Goal: Task Accomplishment & Management: Manage account settings

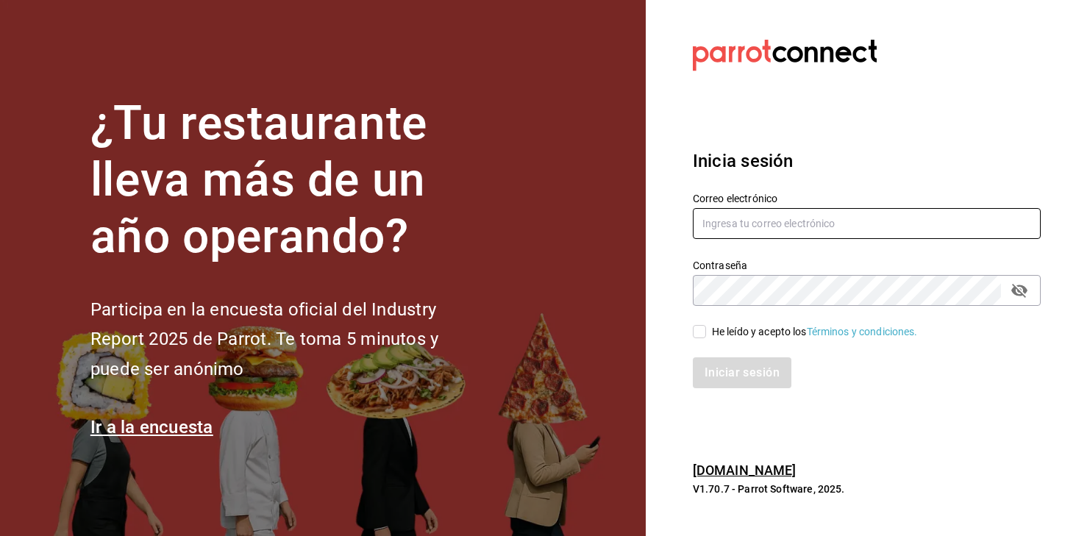
type input "[EMAIL_ADDRESS][DOMAIN_NAME][PERSON_NAME]"
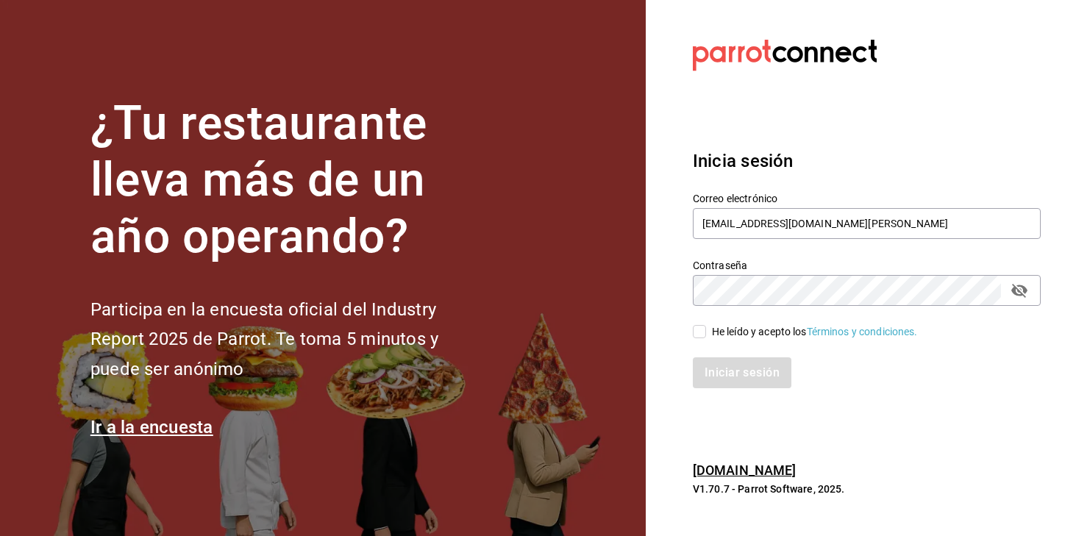
click at [698, 329] on input "He leído y acepto los Términos y condiciones." at bounding box center [699, 331] width 13 height 13
checkbox input "true"
click at [731, 376] on button "Iniciar sesión" at bounding box center [743, 373] width 100 height 31
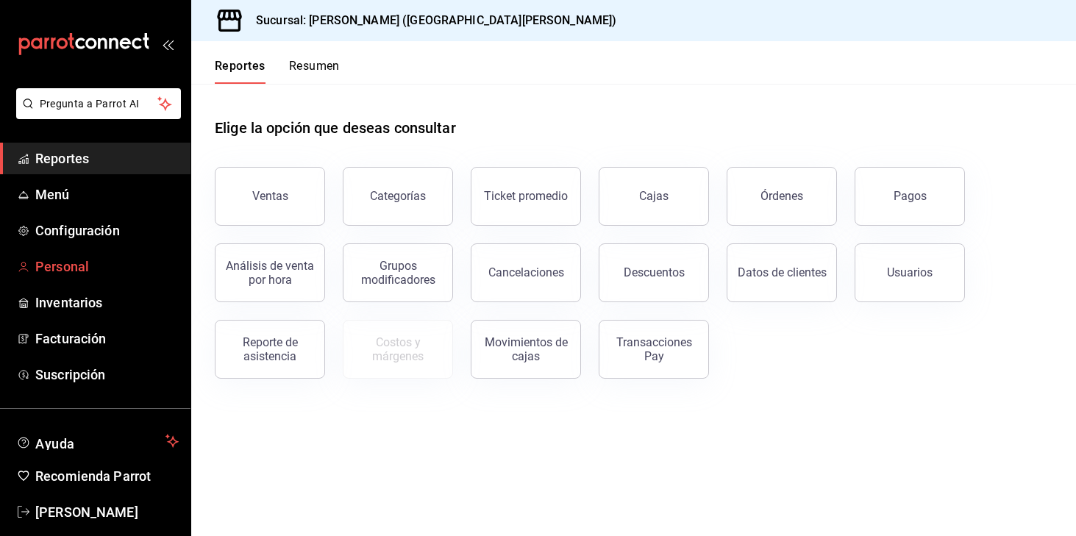
click at [75, 261] on span "Personal" at bounding box center [106, 267] width 143 height 20
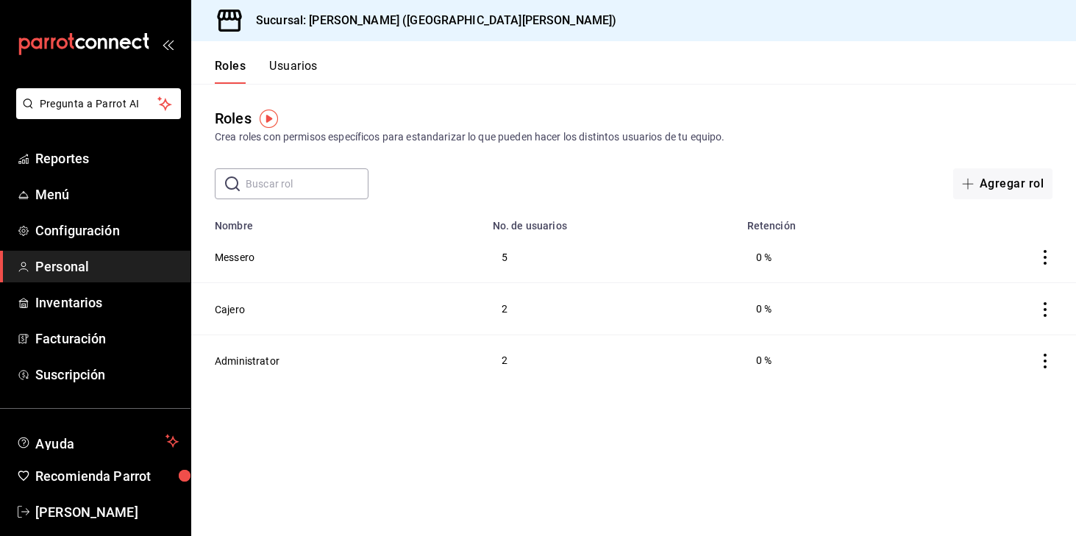
click at [302, 68] on button "Usuarios" at bounding box center [293, 71] width 49 height 25
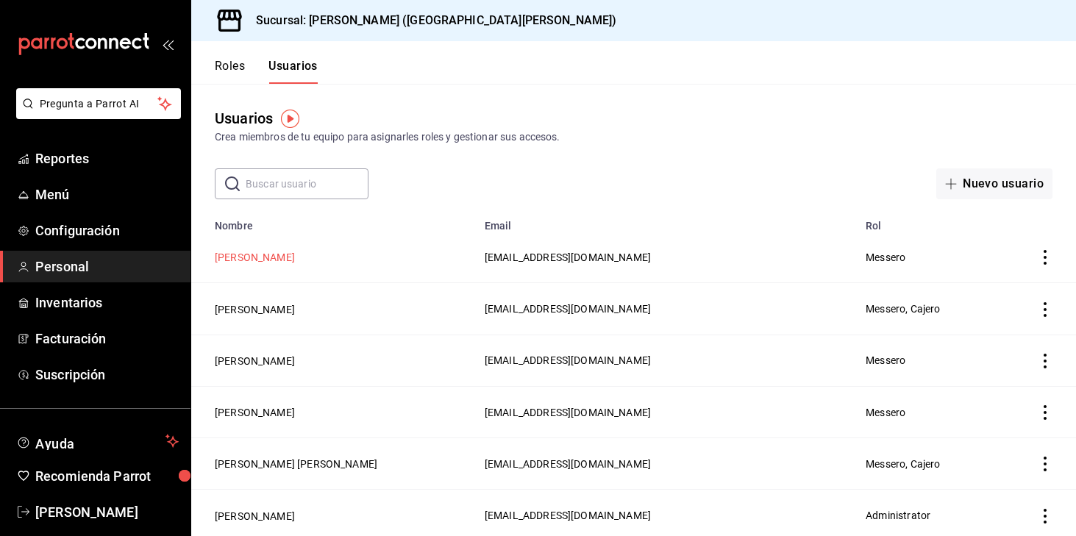
click at [295, 256] on button "[PERSON_NAME]" at bounding box center [255, 257] width 80 height 15
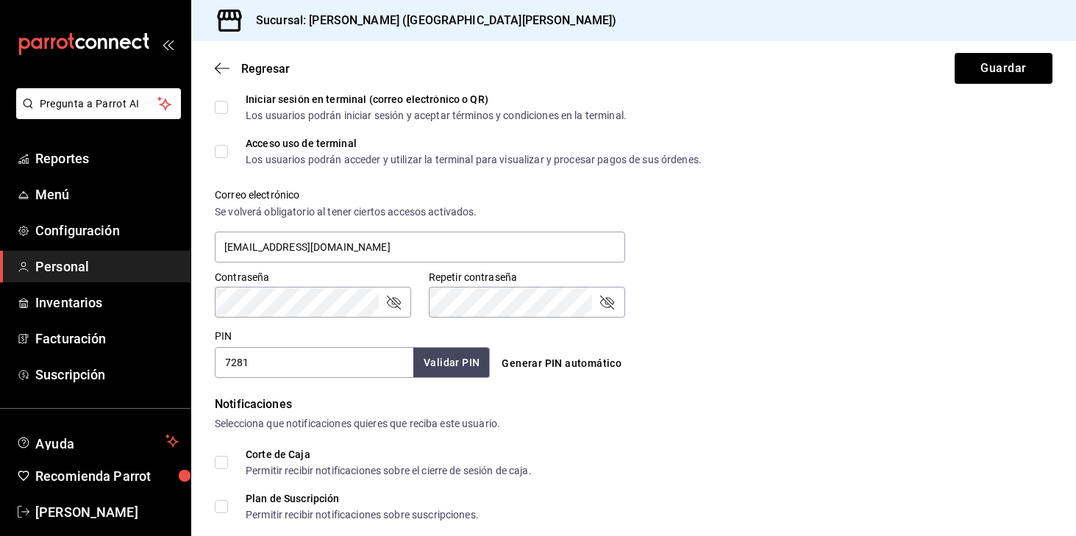
scroll to position [469, 0]
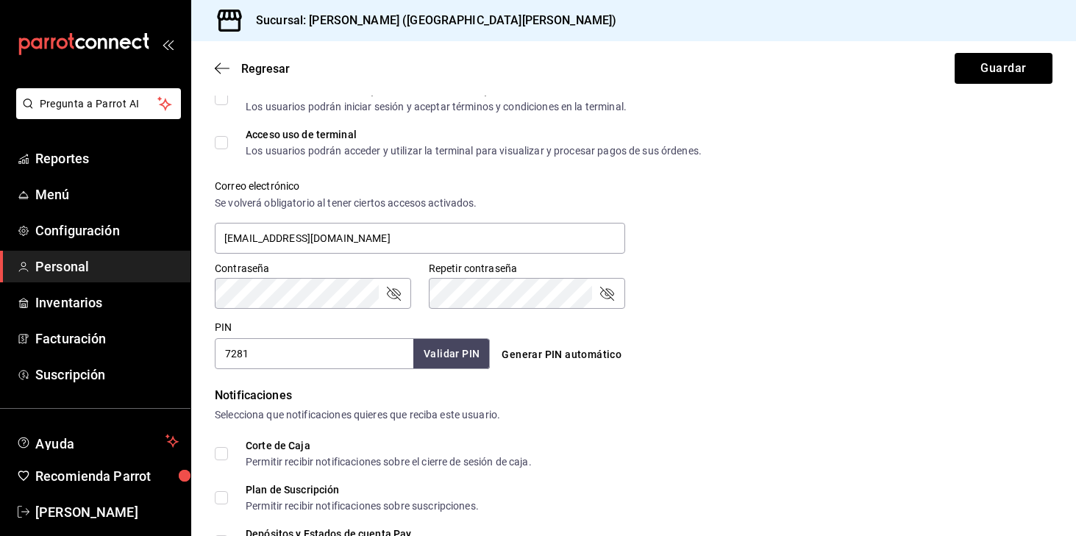
click at [267, 353] on input "7281" at bounding box center [314, 353] width 199 height 31
type input "7218"
click at [454, 353] on button "Validar PIN" at bounding box center [451, 354] width 78 height 32
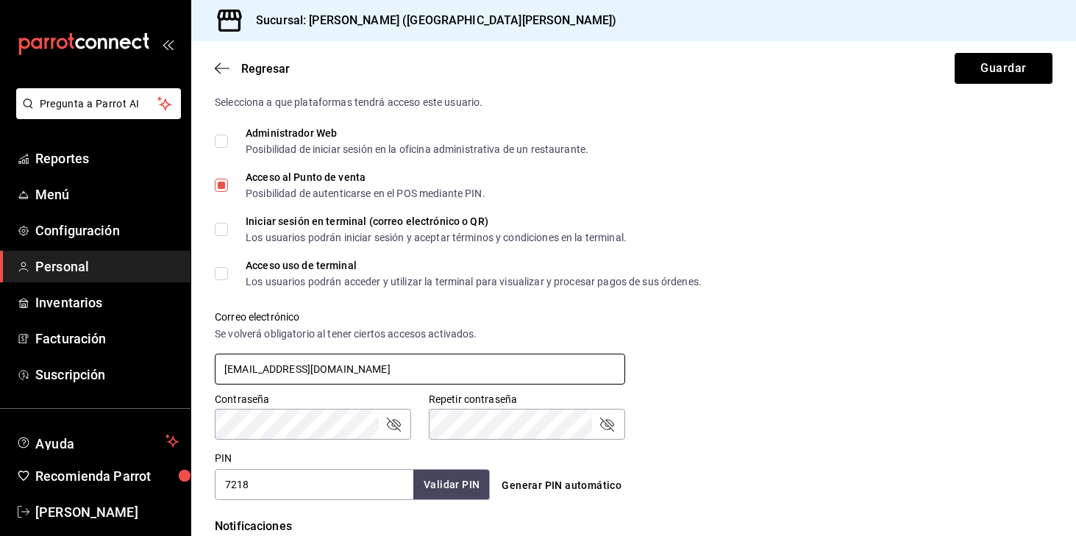
scroll to position [333, 0]
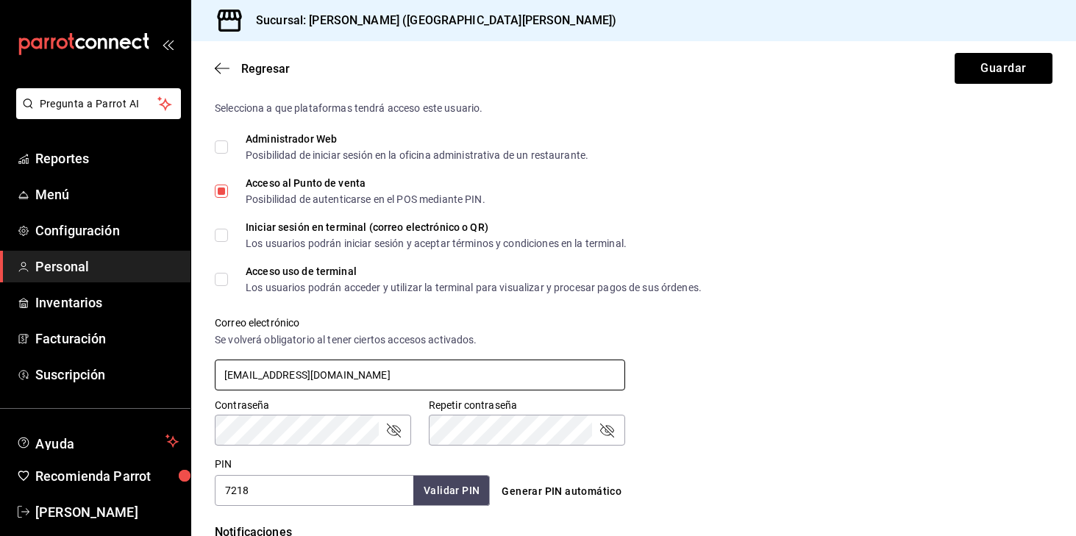
drag, startPoint x: 506, startPoint y: 376, endPoint x: 224, endPoint y: 368, distance: 282.7
click at [224, 368] on input "[EMAIL_ADDRESS][DOMAIN_NAME]" at bounding box center [420, 375] width 411 height 31
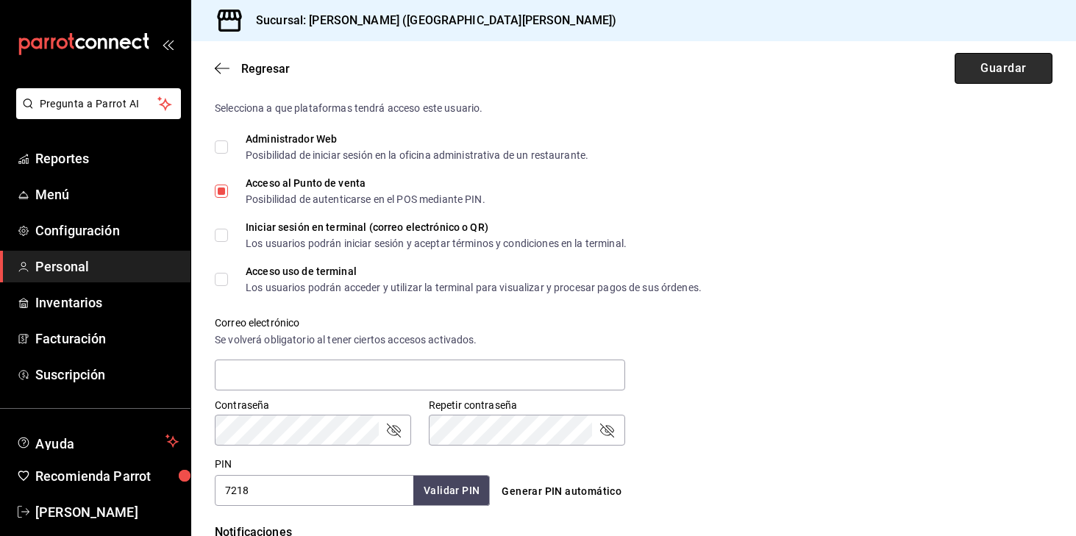
click at [993, 64] on button "Guardar" at bounding box center [1004, 68] width 98 height 31
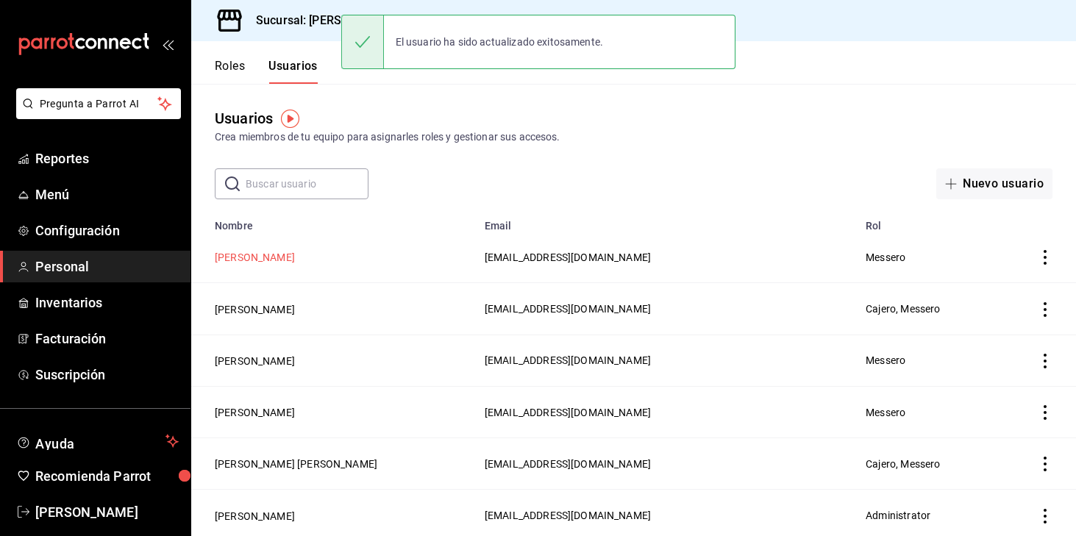
click at [283, 258] on button "Gihovanni Chapa Vivanco" at bounding box center [255, 257] width 80 height 15
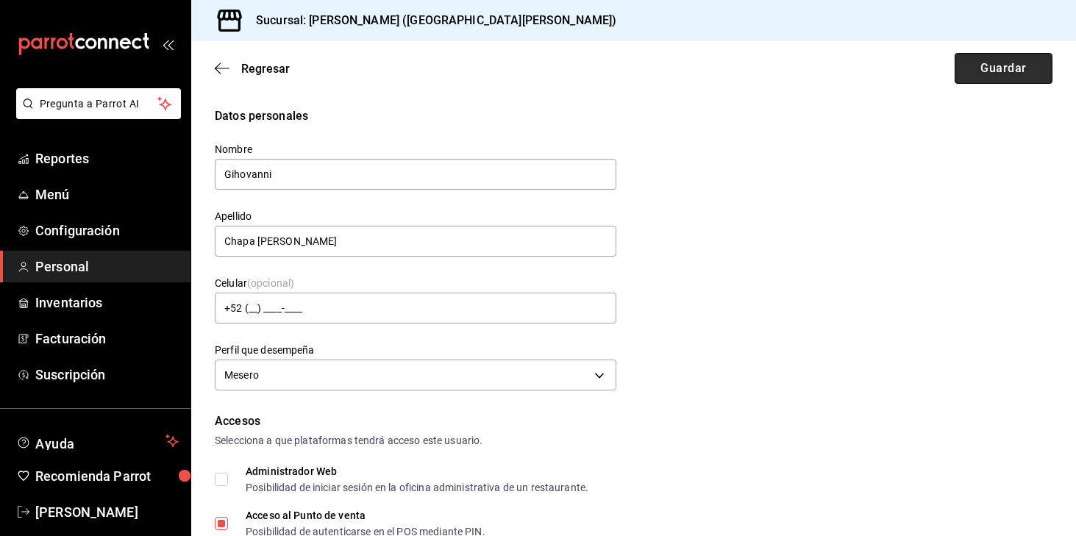
click at [999, 65] on button "Guardar" at bounding box center [1004, 68] width 98 height 31
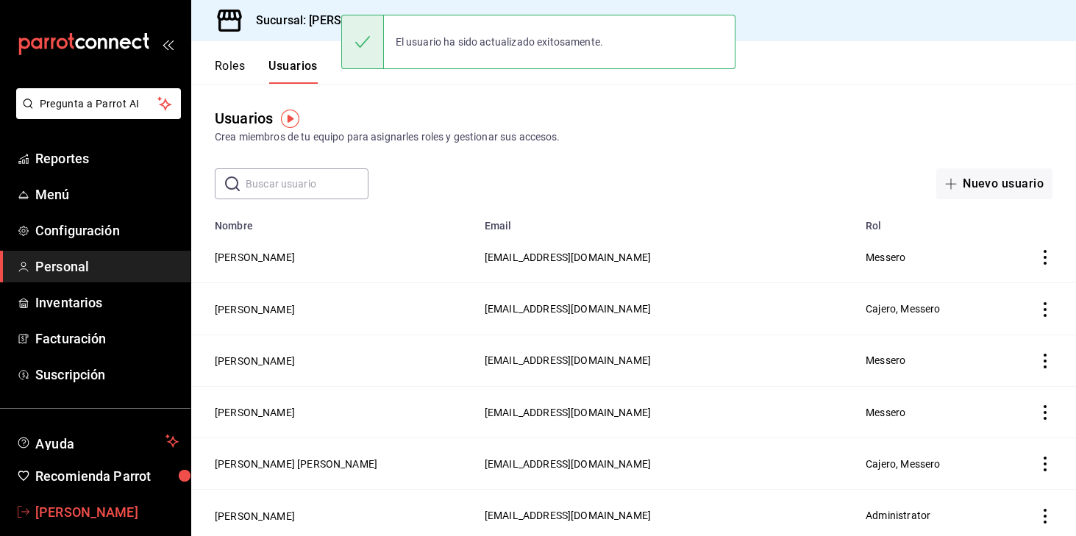
click at [86, 508] on span "Sanat Patel" at bounding box center [106, 513] width 143 height 20
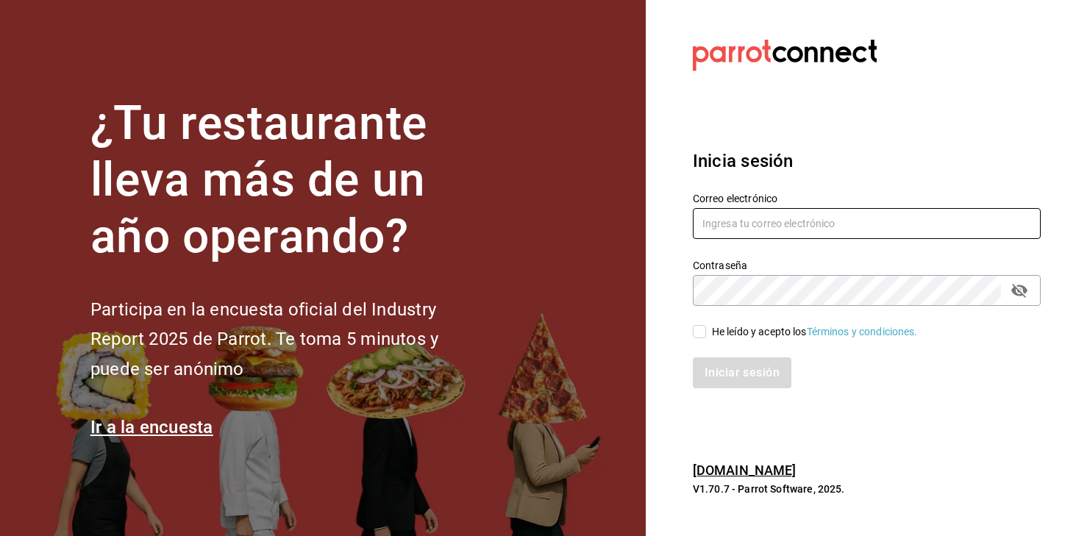
type input "[EMAIL_ADDRESS][DOMAIN_NAME][PERSON_NAME]"
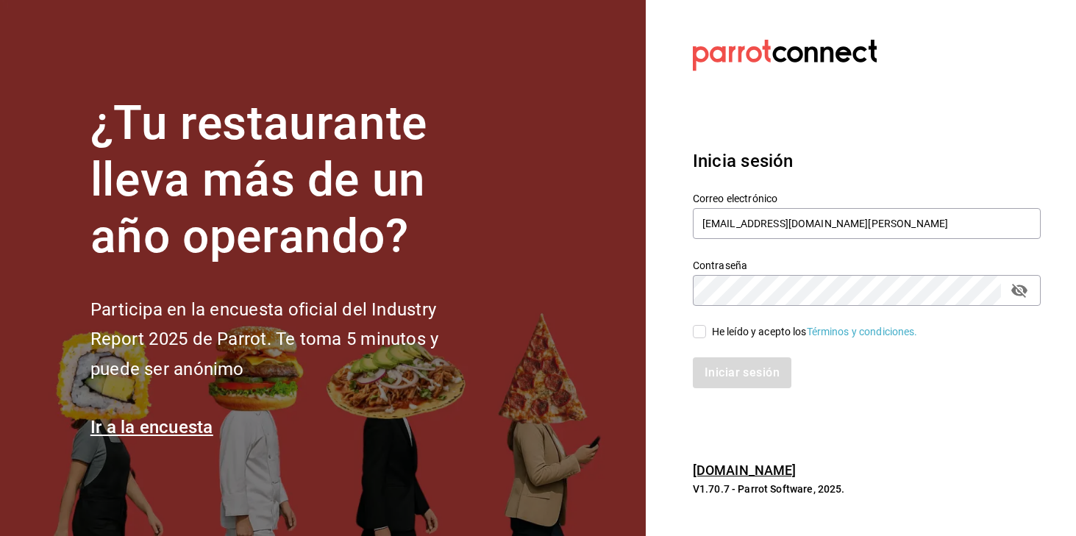
click at [443, 321] on h2 "Participa en la encuesta oficial del Industry Report 2025 de Parrot. Te toma 5 …" at bounding box center [289, 340] width 397 height 90
